Goal: Check status: Check status

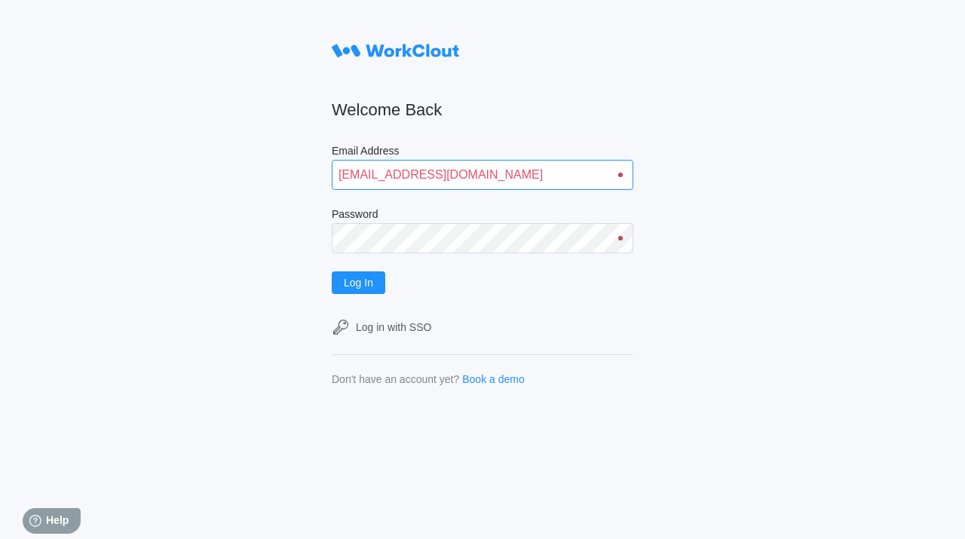
type input "[EMAIL_ADDRESS][DOMAIN_NAME]"
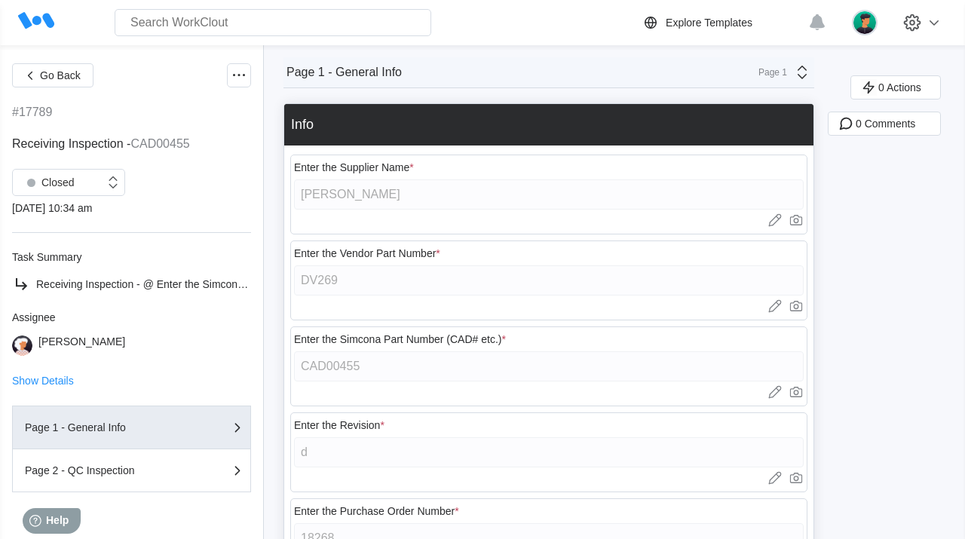
click at [631, 243] on div "Enter the Vendor Part Number * DV269 Upload images or videos to this field Drag…" at bounding box center [548, 281] width 517 height 80
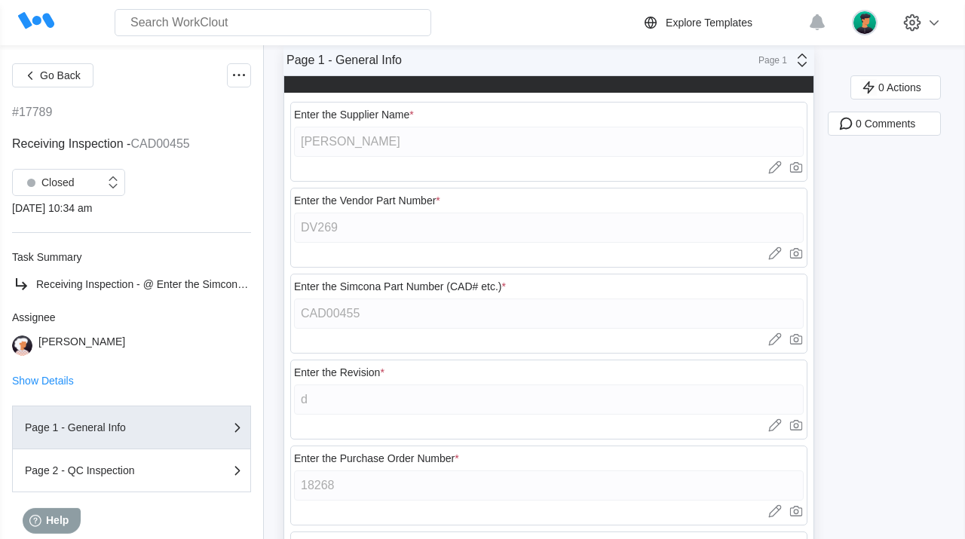
scroll to position [78, 0]
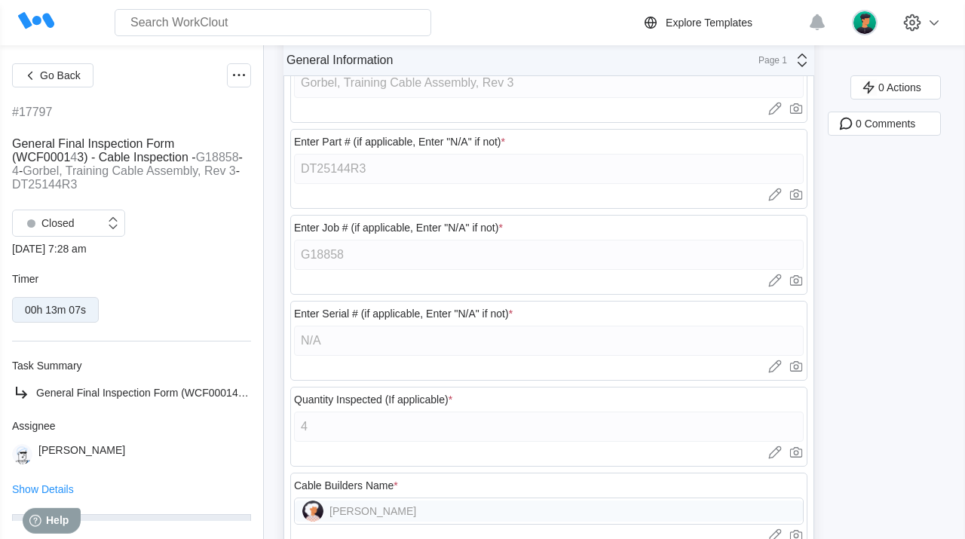
scroll to position [311, 0]
